Goal: Task Accomplishment & Management: Use online tool/utility

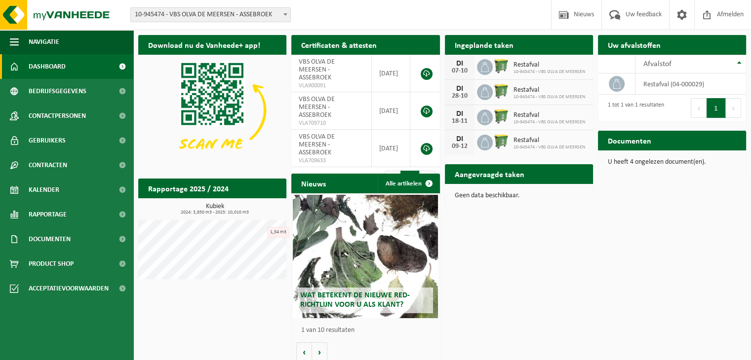
click at [502, 177] on h2 "Aangevraagde taken" at bounding box center [489, 173] width 89 height 19
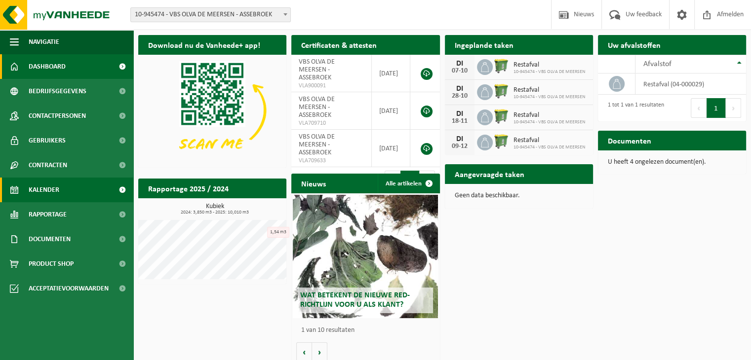
click at [72, 189] on link "Kalender" at bounding box center [66, 190] width 133 height 25
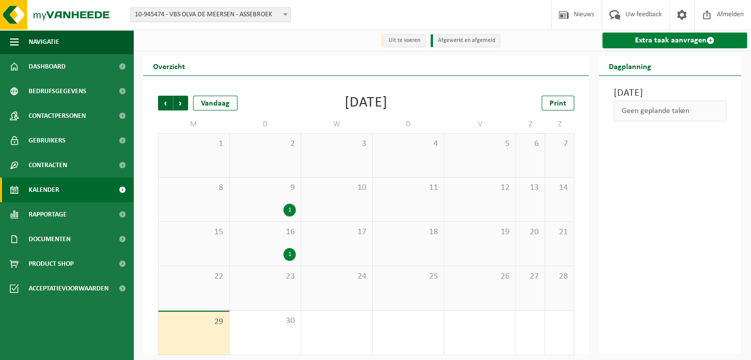
click at [673, 42] on link "Extra taak aanvragen" at bounding box center [674, 41] width 145 height 16
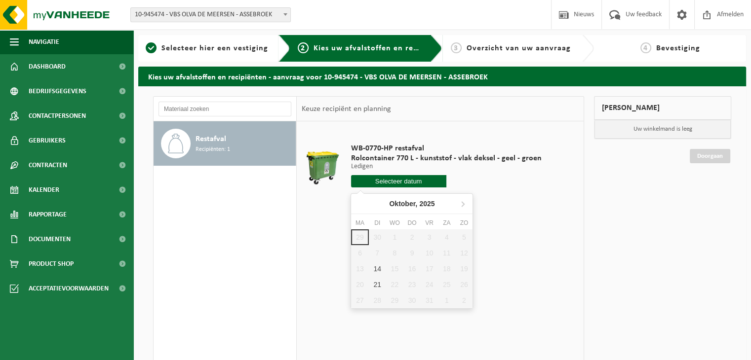
click at [413, 180] on input "text" at bounding box center [398, 181] width 95 height 12
click at [378, 282] on div "21" at bounding box center [377, 285] width 17 height 16
type input "Van 2025-10-21"
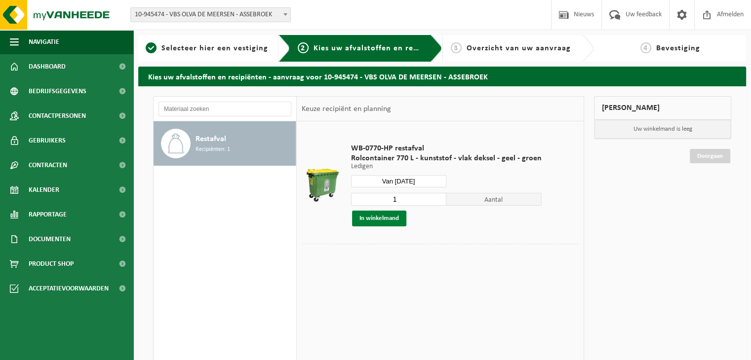
click at [379, 219] on button "In winkelmand" at bounding box center [379, 219] width 54 height 16
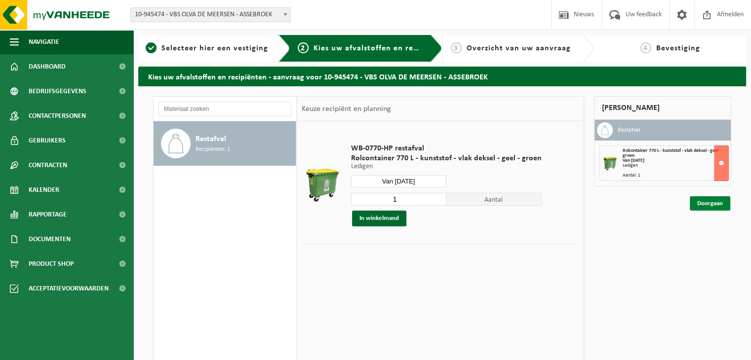
click at [704, 204] on link "Doorgaan" at bounding box center [709, 203] width 40 height 14
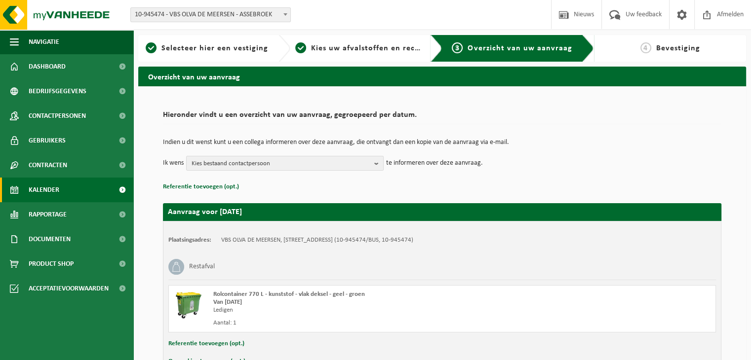
click at [78, 192] on link "Kalender" at bounding box center [66, 190] width 133 height 25
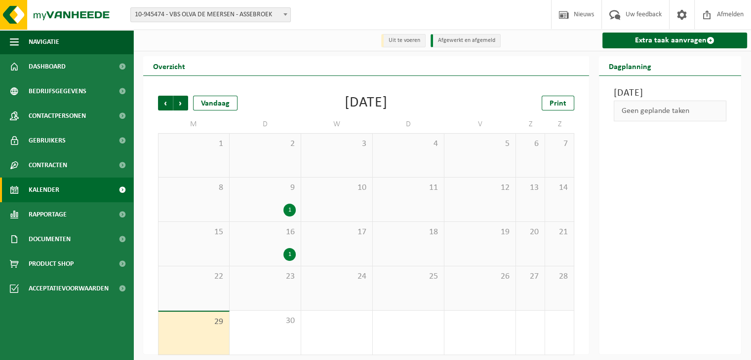
click at [289, 257] on div "1" at bounding box center [289, 254] width 12 height 13
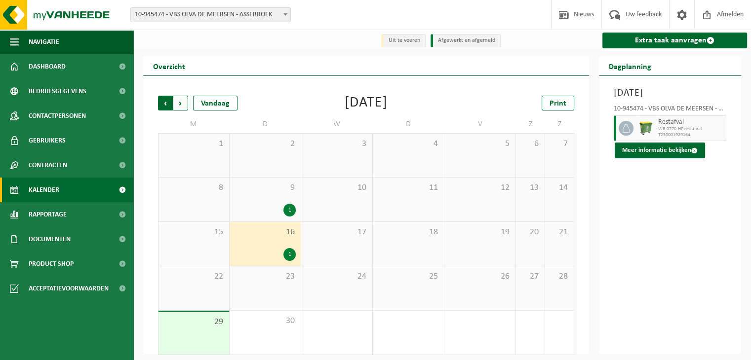
click at [179, 105] on span "Volgende" at bounding box center [180, 103] width 15 height 15
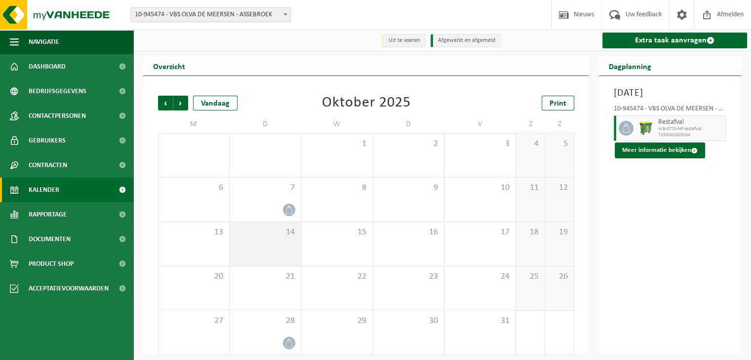
click at [280, 236] on span "14" at bounding box center [264, 232] width 61 height 11
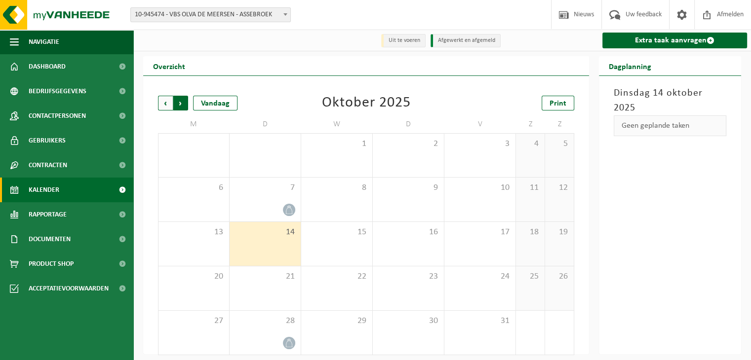
click at [169, 101] on span "Vorige" at bounding box center [165, 103] width 15 height 15
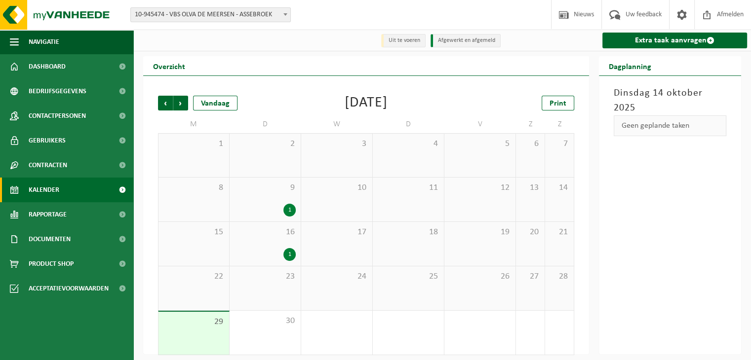
click at [283, 253] on div "1" at bounding box center [264, 254] width 61 height 13
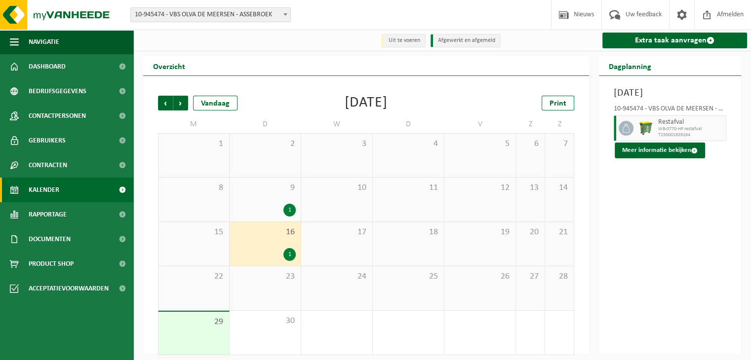
scroll to position [6, 0]
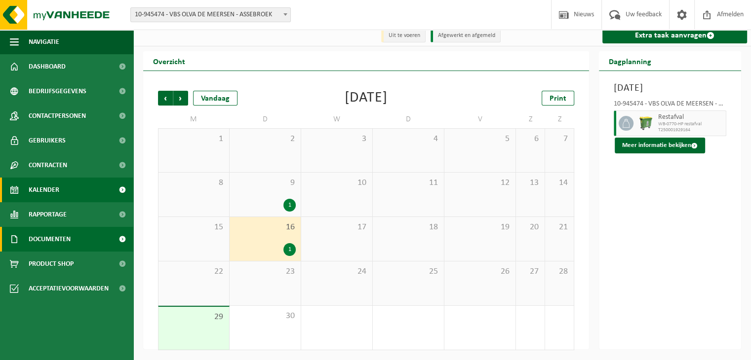
click at [43, 238] on span "Documenten" at bounding box center [50, 239] width 42 height 25
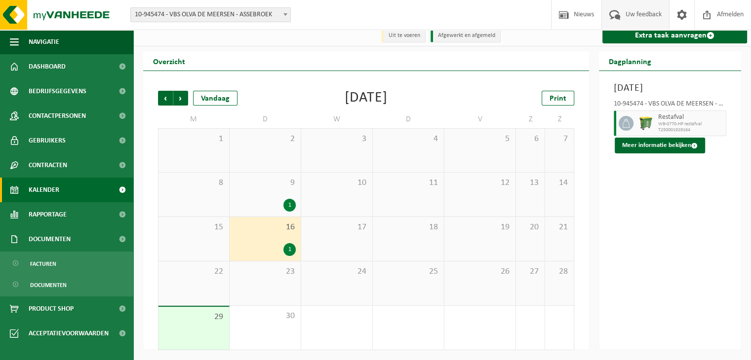
click at [634, 14] on span "Uw feedback" at bounding box center [643, 14] width 41 height 29
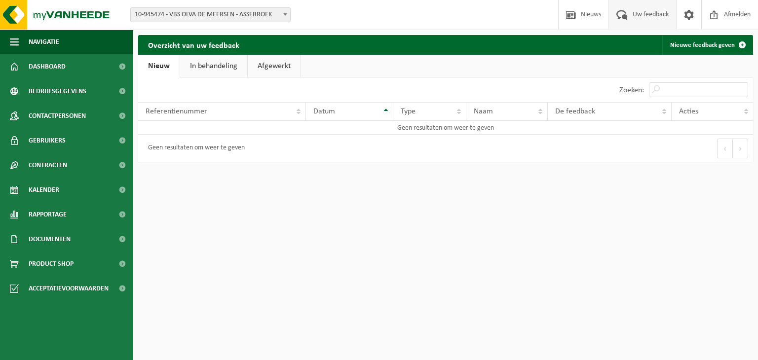
click at [197, 147] on div "Geen resultaten om weer te geven" at bounding box center [194, 149] width 102 height 18
click at [216, 151] on div "Geen resultaten om weer te geven" at bounding box center [194, 149] width 102 height 18
click at [738, 15] on span "Afmelden" at bounding box center [737, 14] width 32 height 29
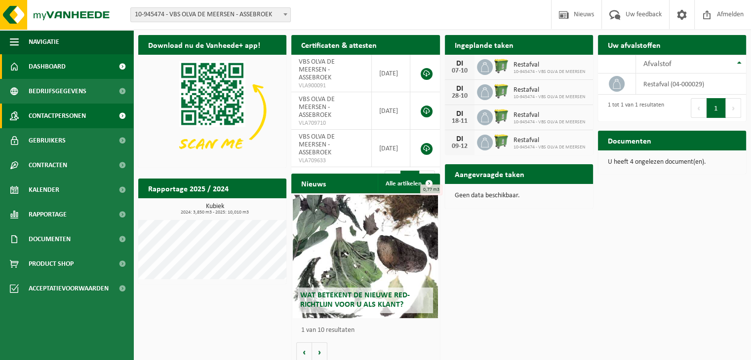
click at [53, 113] on span "Contactpersonen" at bounding box center [57, 116] width 57 height 25
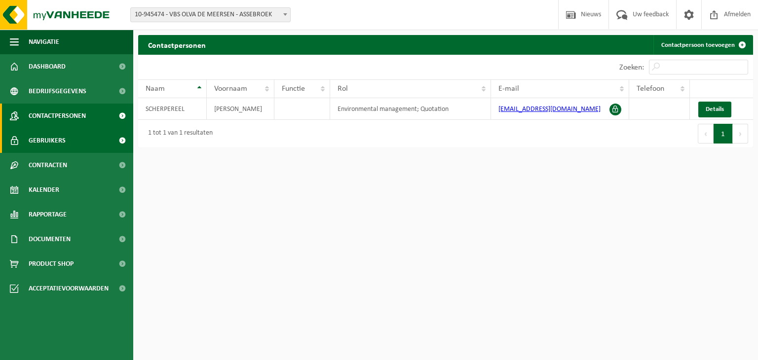
click at [69, 142] on link "Gebruikers" at bounding box center [66, 140] width 133 height 25
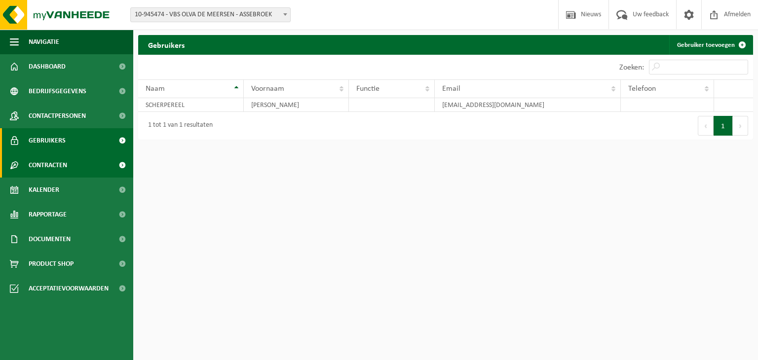
click at [68, 166] on link "Contracten" at bounding box center [66, 165] width 133 height 25
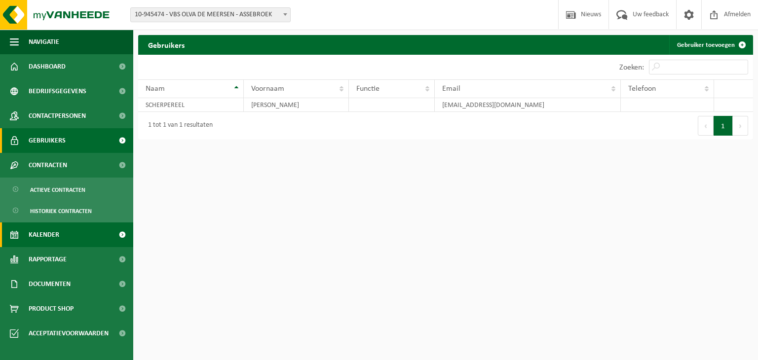
click at [69, 233] on link "Kalender" at bounding box center [66, 235] width 133 height 25
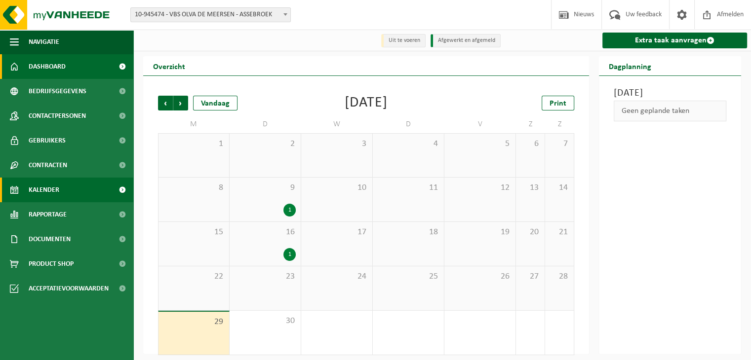
click at [69, 64] on link "Dashboard" at bounding box center [66, 66] width 133 height 25
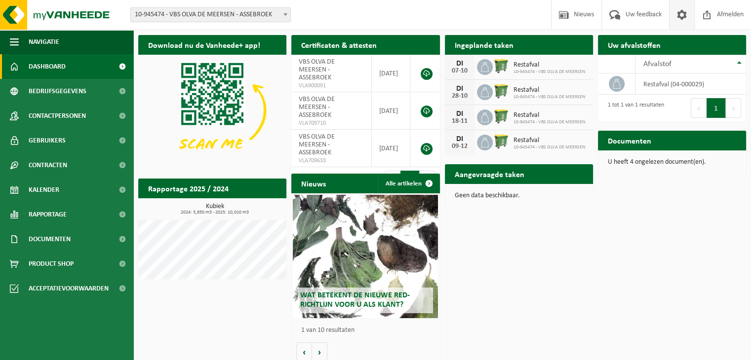
click at [686, 14] on span at bounding box center [681, 14] width 15 height 29
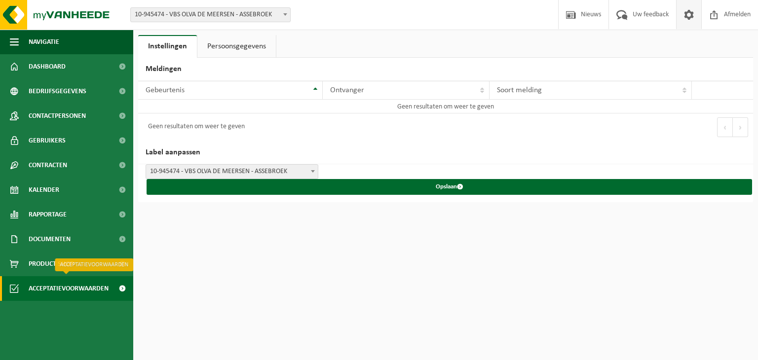
click at [54, 287] on span "Acceptatievoorwaarden" at bounding box center [69, 288] width 80 height 25
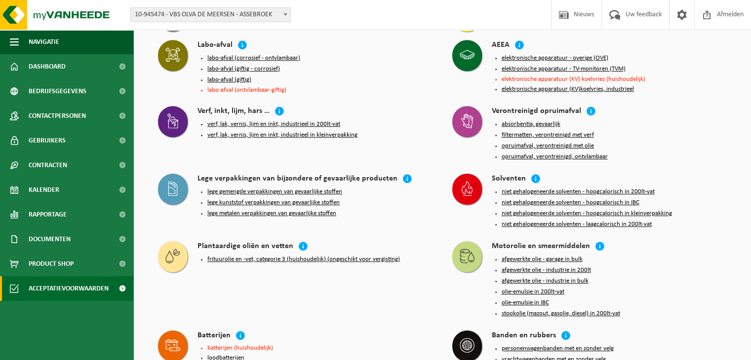
scroll to position [910, 0]
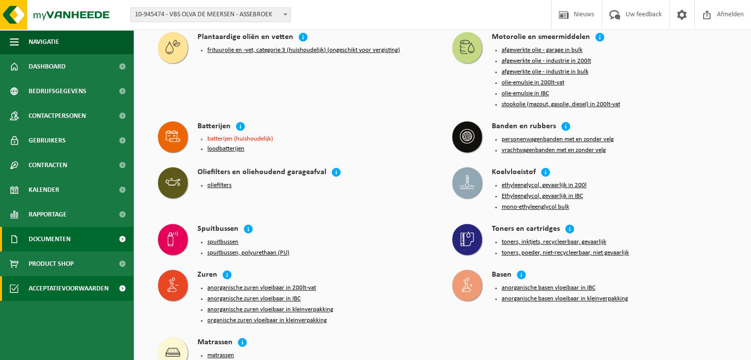
click at [57, 241] on span "Documenten" at bounding box center [50, 239] width 42 height 25
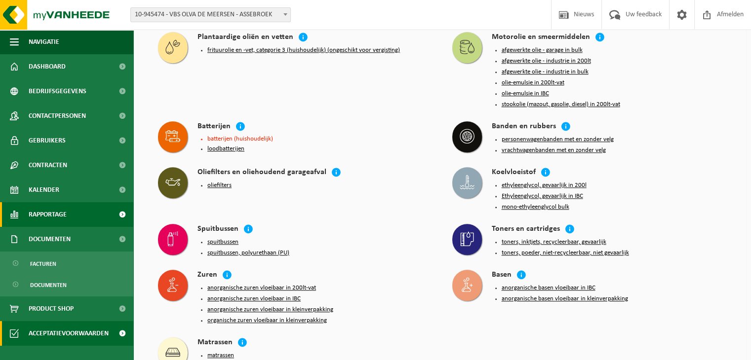
click at [63, 213] on span "Rapportage" at bounding box center [48, 214] width 38 height 25
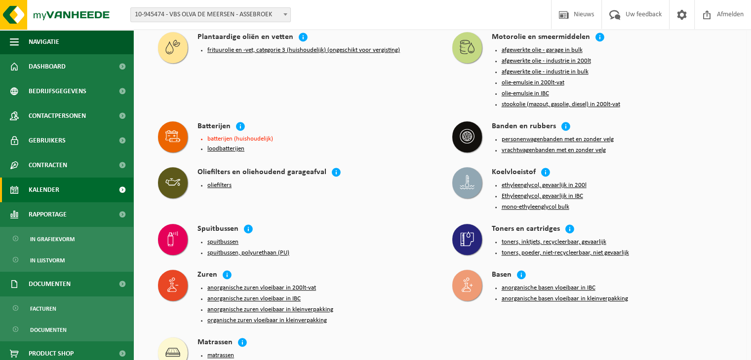
click at [53, 194] on span "Kalender" at bounding box center [44, 190] width 31 height 25
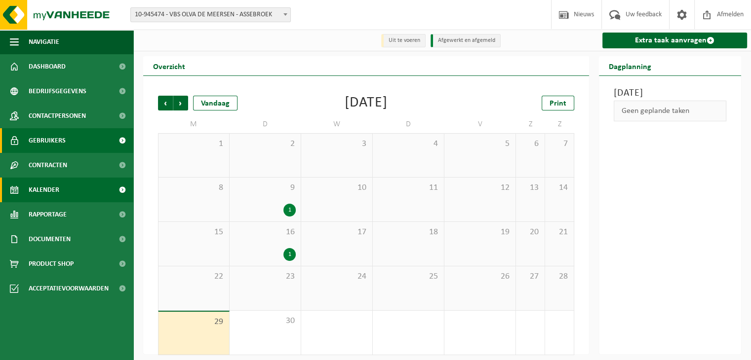
click at [56, 138] on span "Gebruikers" at bounding box center [47, 140] width 37 height 25
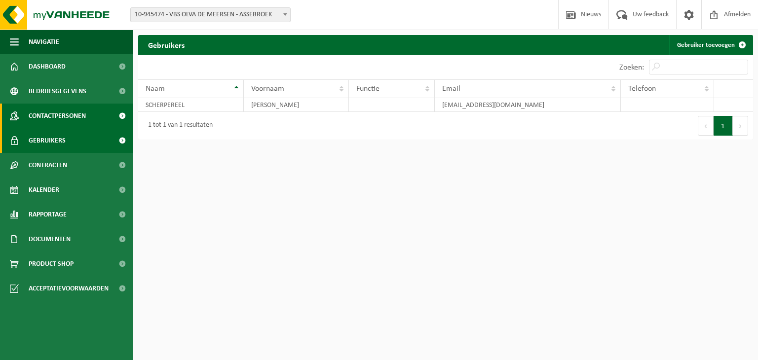
click at [75, 110] on span "Contactpersonen" at bounding box center [57, 116] width 57 height 25
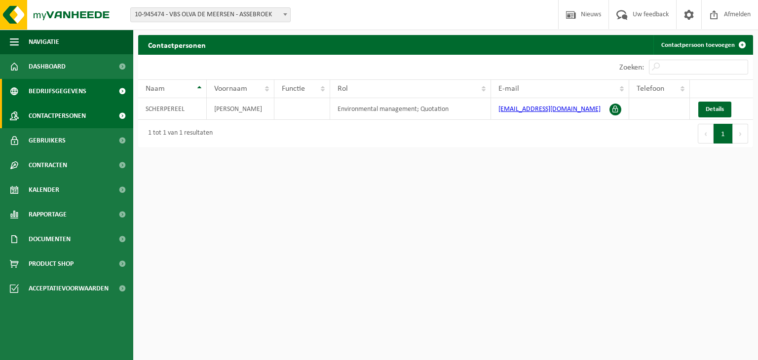
click at [80, 90] on span "Bedrijfsgegevens" at bounding box center [58, 91] width 58 height 25
